Goal: Information Seeking & Learning: Understand process/instructions

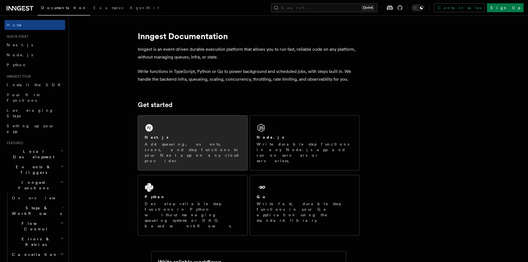
click at [171, 139] on div "Next.js" at bounding box center [193, 137] width 96 height 6
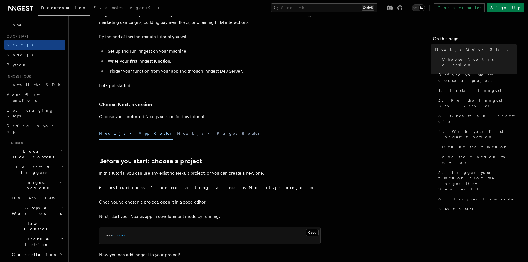
scroll to position [55, 0]
click at [116, 135] on button "Next.js - App Router" at bounding box center [136, 132] width 74 height 12
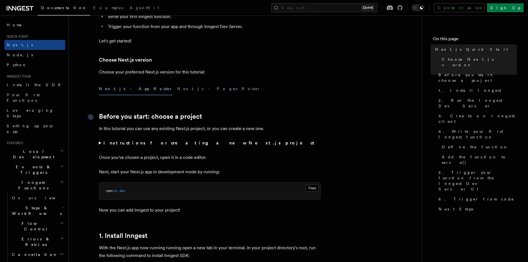
scroll to position [111, 0]
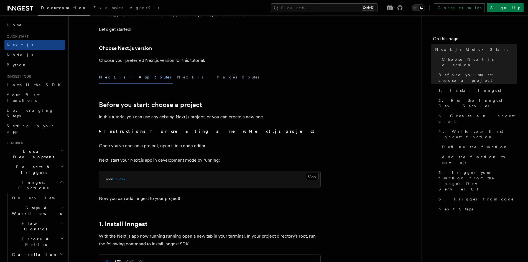
click at [114, 81] on button "Next.js - App Router" at bounding box center [136, 77] width 74 height 12
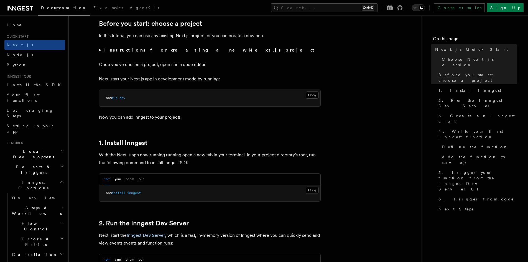
scroll to position [194, 0]
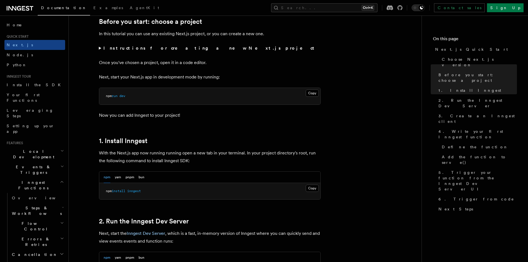
drag, startPoint x: 311, startPoint y: 188, endPoint x: 299, endPoint y: 189, distance: 11.7
click at [311, 188] on button "Copy Copied" at bounding box center [311, 187] width 13 height 7
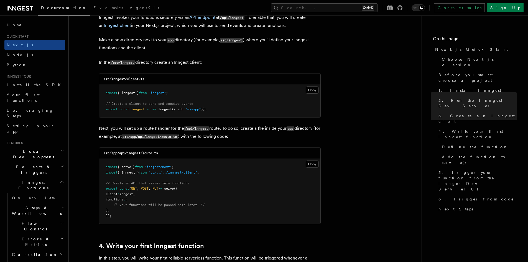
scroll to position [665, 0]
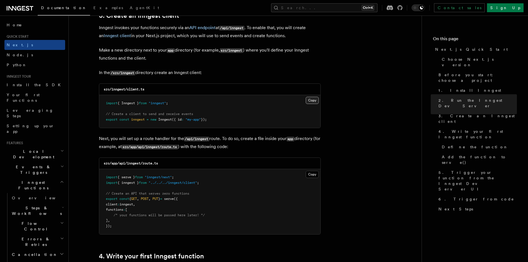
click at [309, 100] on button "Copy Copied" at bounding box center [311, 100] width 13 height 7
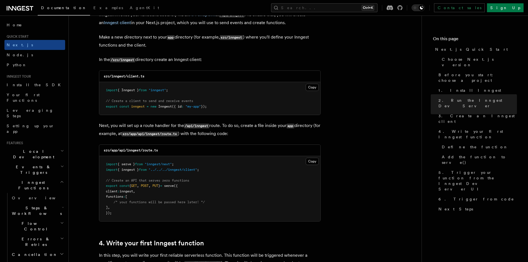
scroll to position [720, 0]
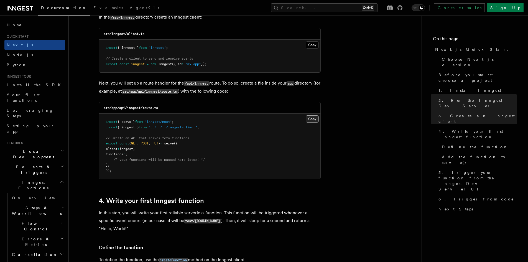
click at [314, 118] on button "Copy Copied" at bounding box center [311, 118] width 13 height 7
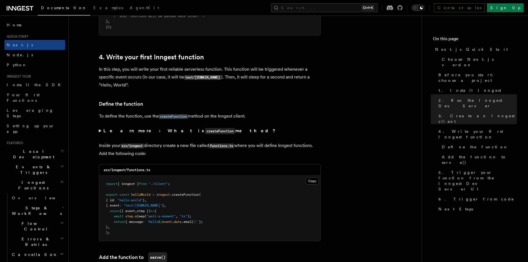
scroll to position [886, 0]
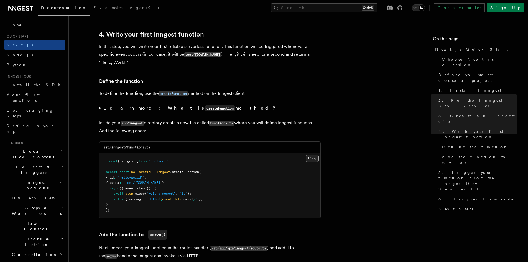
click at [315, 157] on button "Copy Copied" at bounding box center [311, 158] width 13 height 7
